Goal: Check status: Check status

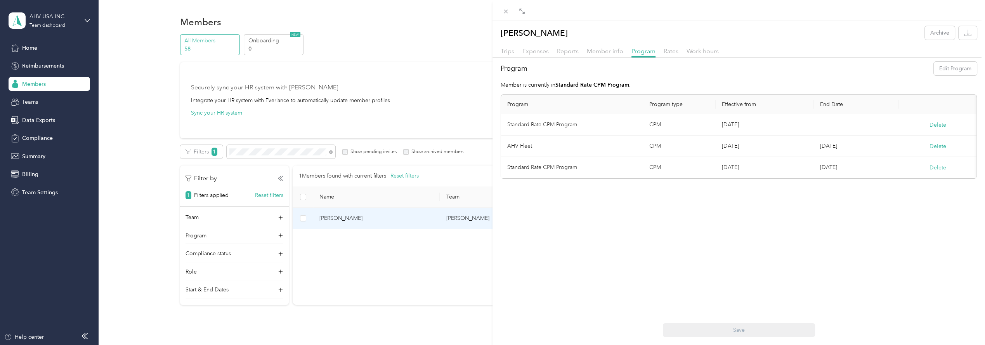
scroll to position [46, 0]
